Goal: Complete application form: Complete application form

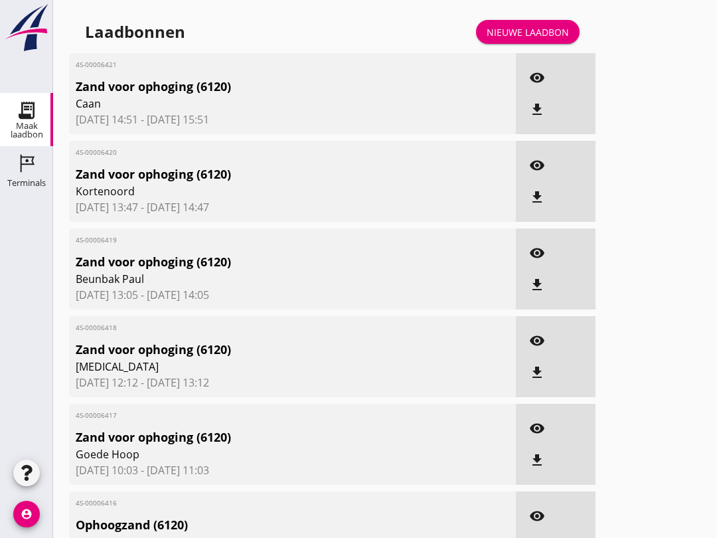
click at [540, 38] on div "Nieuwe laadbon" at bounding box center [528, 32] width 82 height 14
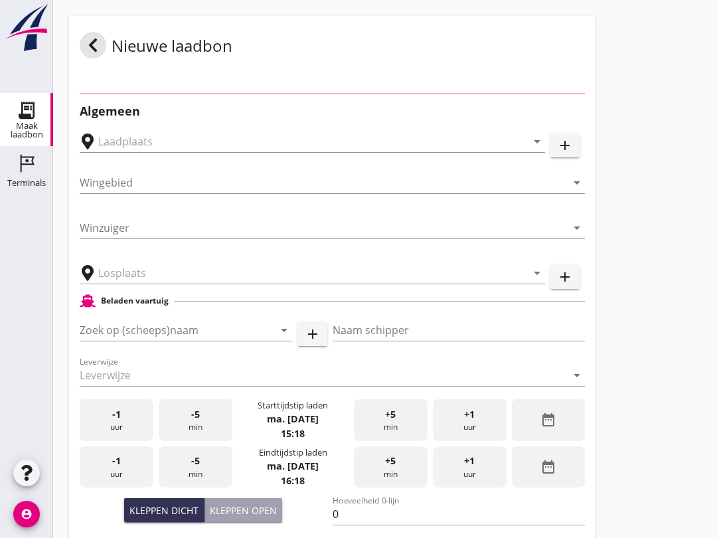
scroll to position [319, 0]
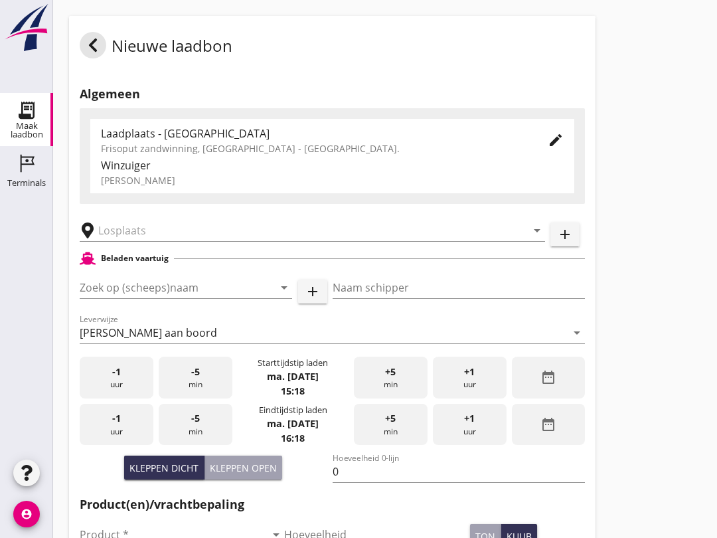
click at [145, 298] on input "Zoek op (scheeps)naam" at bounding box center [167, 287] width 175 height 21
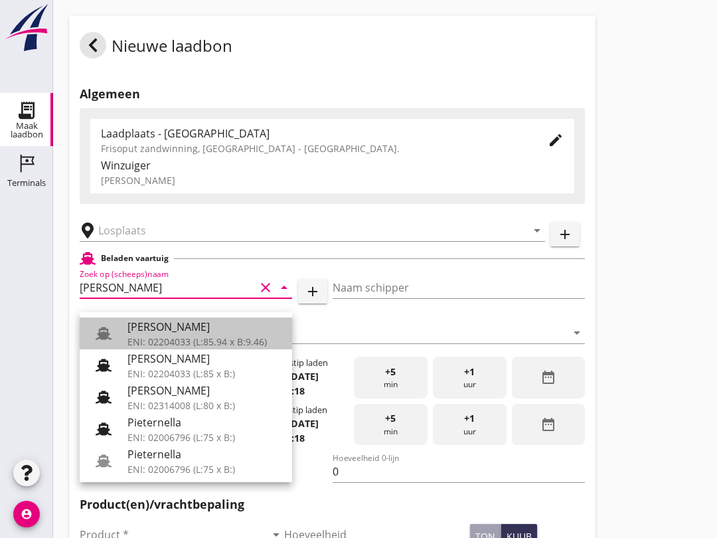
click at [202, 333] on div "[PERSON_NAME]" at bounding box center [204, 327] width 154 height 16
type input "[PERSON_NAME]"
type input "967"
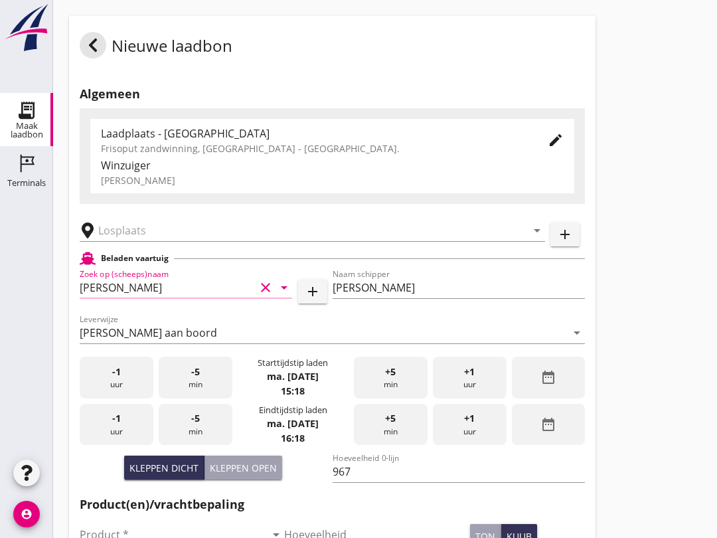
click at [213, 240] on input "text" at bounding box center [303, 230] width 410 height 21
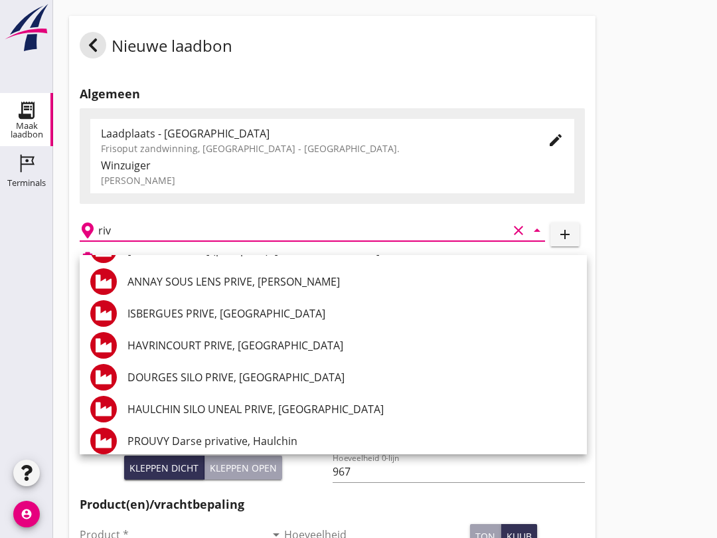
scroll to position [505, 0]
type input "r"
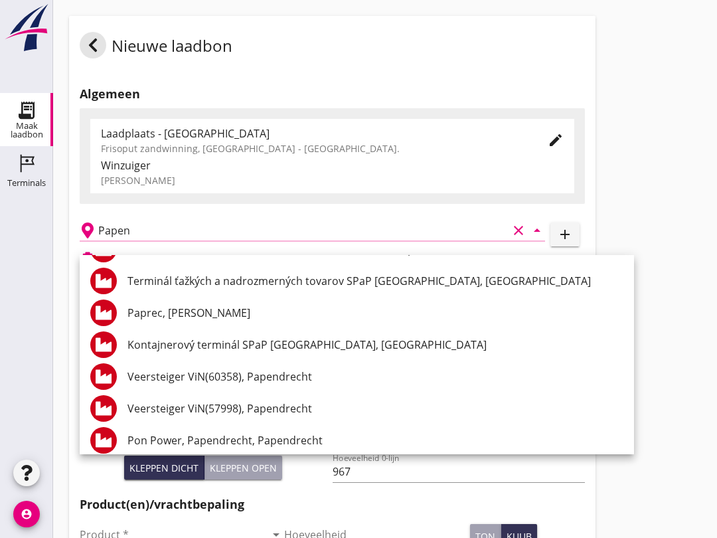
scroll to position [226, 0]
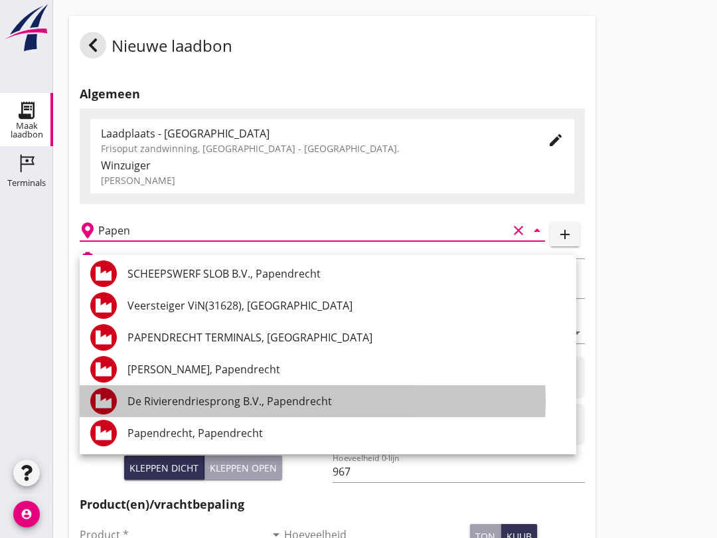
click at [296, 399] on div "De Rivierendriesprong B.V., Papendrecht" at bounding box center [346, 401] width 438 height 16
type input "De Rivierendriesprong B.V., Papendrecht"
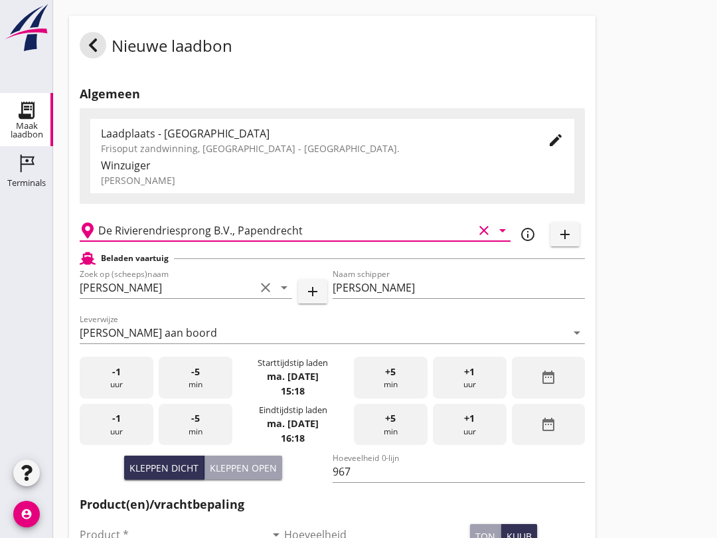
click at [254, 475] on div "Kleppen open" at bounding box center [243, 468] width 67 height 14
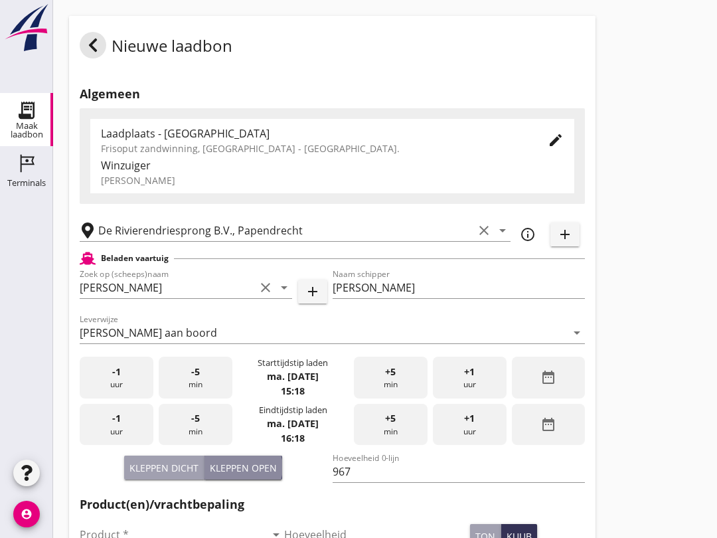
type input "793"
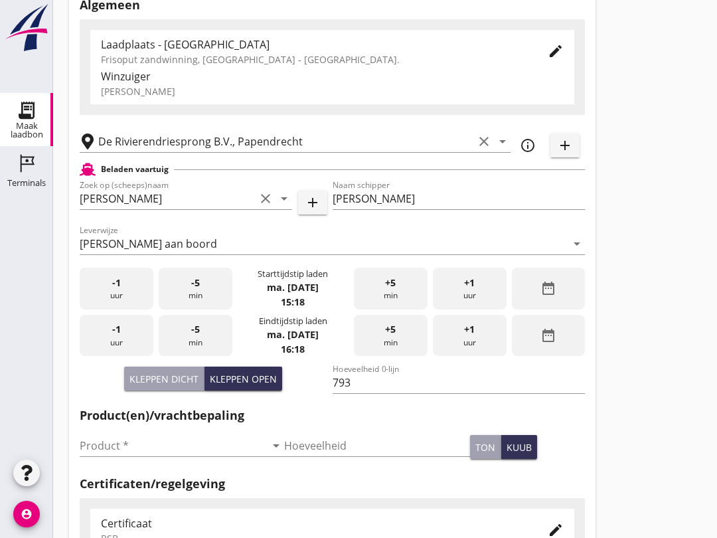
scroll to position [86, 0]
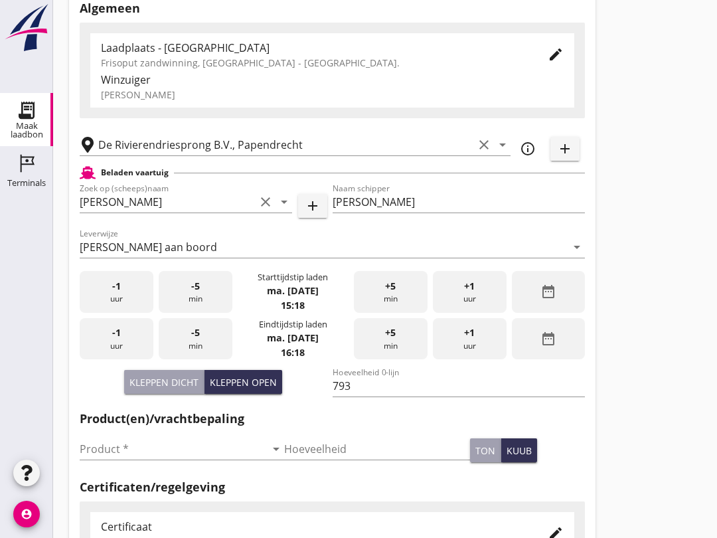
click at [164, 455] on input "Product *" at bounding box center [173, 448] width 186 height 21
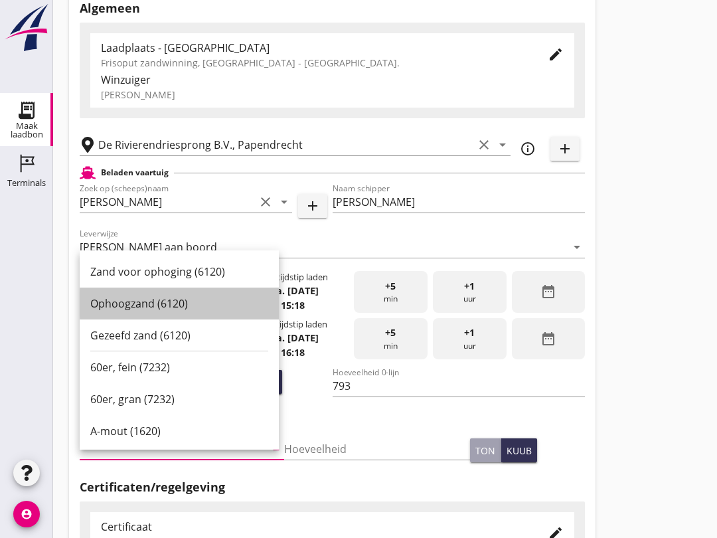
click at [158, 309] on div "Ophoogzand (6120)" at bounding box center [179, 303] width 178 height 16
type input "Ophoogzand (6120)"
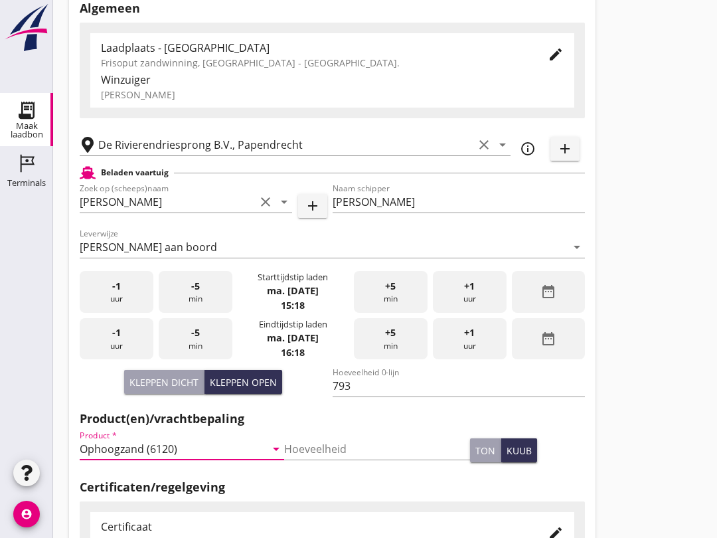
click at [373, 396] on input "793" at bounding box center [459, 385] width 253 height 21
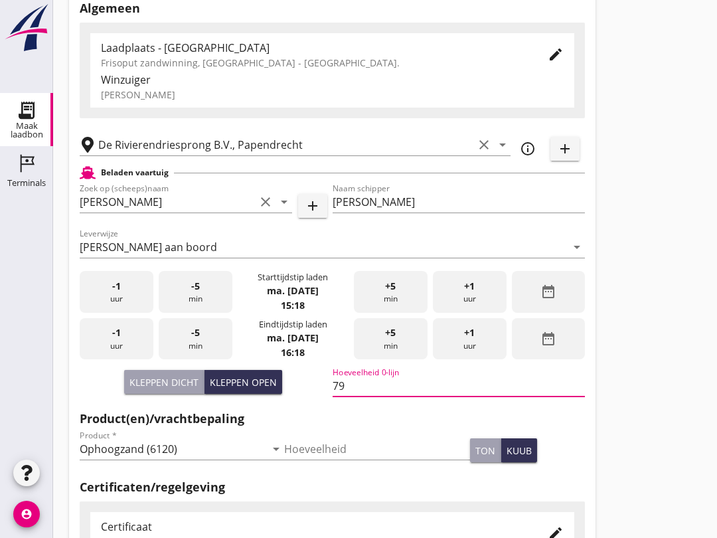
type input "7"
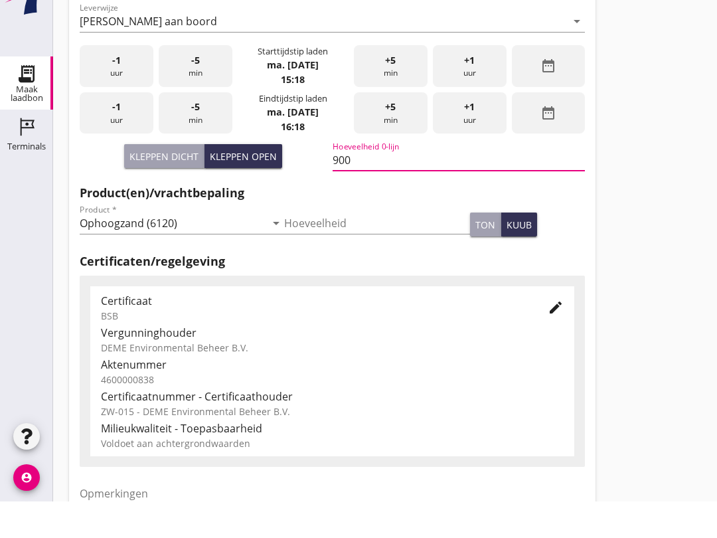
scroll to position [422, 0]
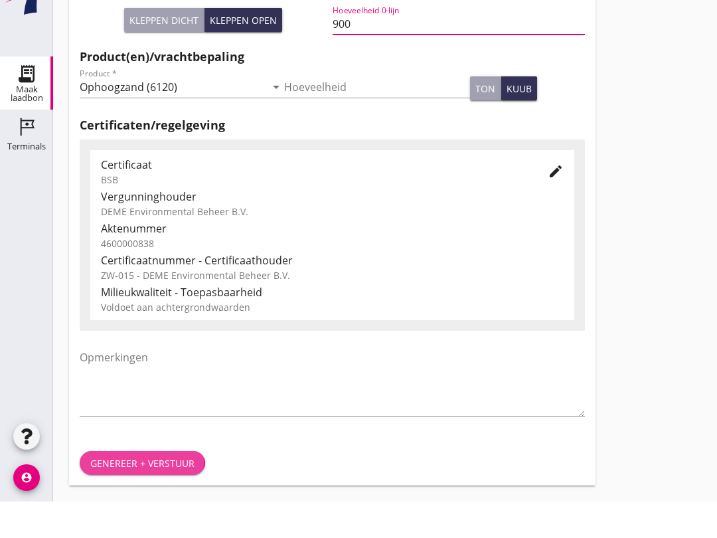
type input "900"
click at [162, 493] on div "Genereer + verstuur" at bounding box center [142, 500] width 104 height 14
